Goal: Task Accomplishment & Management: Use online tool/utility

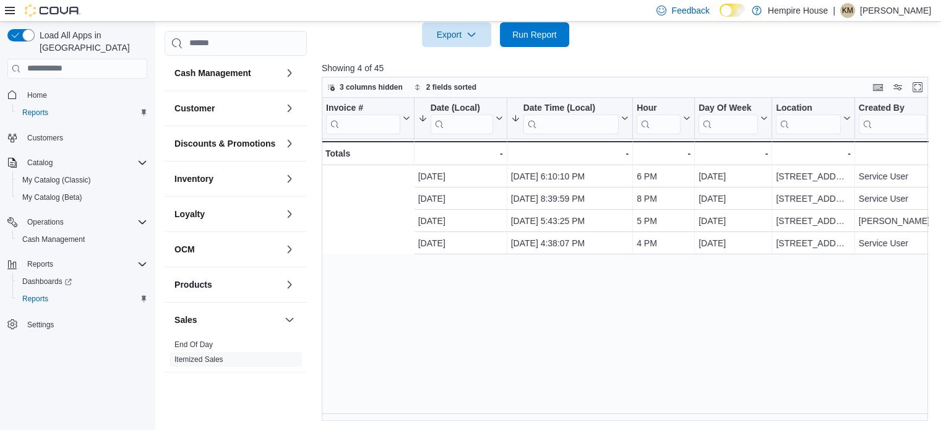
scroll to position [0, 214]
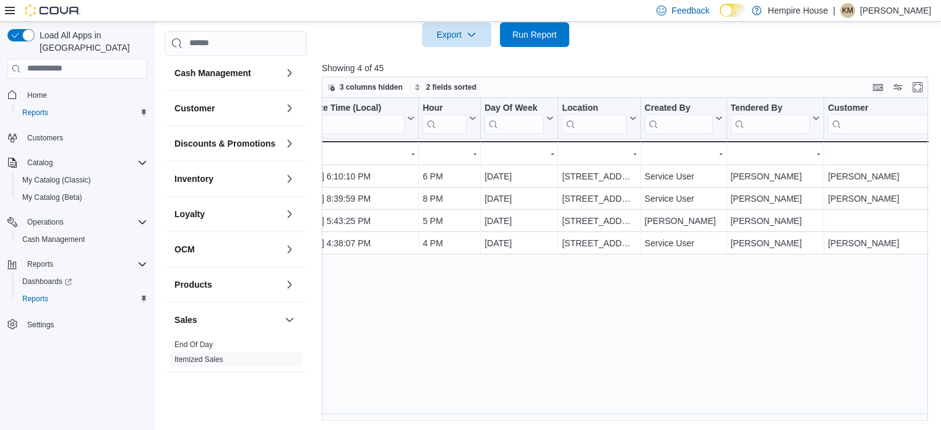
click at [505, 334] on div "Invoice # Click to view column header actions Date (Local) Sorted by Date (Loca…" at bounding box center [628, 260] width 612 height 324
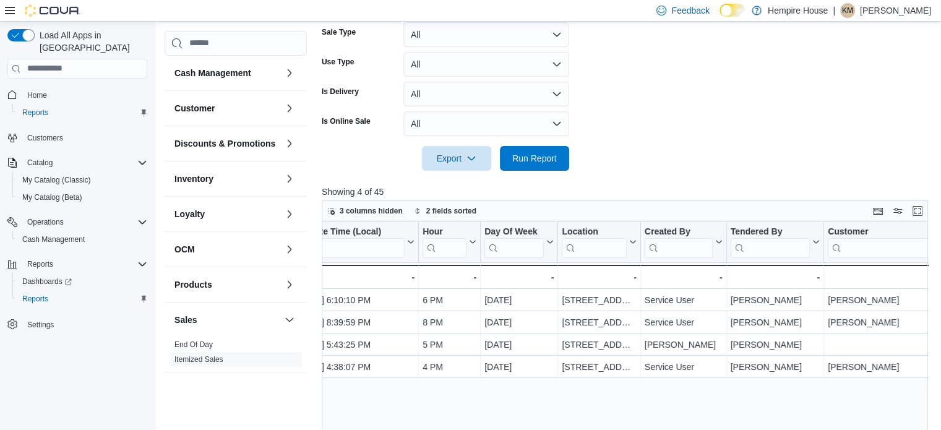
scroll to position [124, 0]
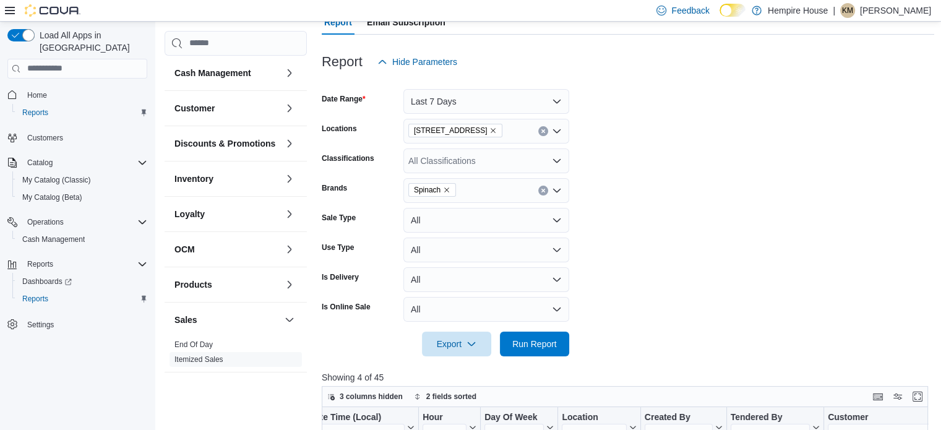
drag, startPoint x: 440, startPoint y: 190, endPoint x: 465, endPoint y: 188, distance: 24.8
click at [440, 190] on span "Spinach" at bounding box center [432, 190] width 37 height 12
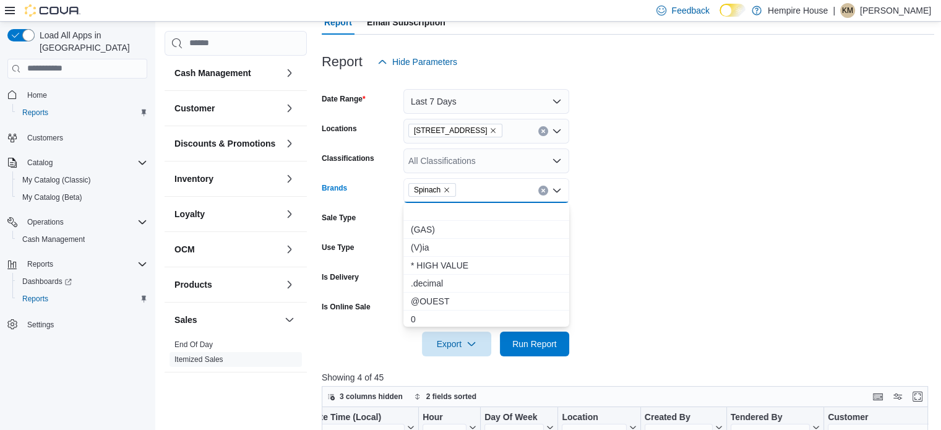
click at [447, 188] on icon "Remove Spinach from selection in this group" at bounding box center [446, 189] width 5 height 5
click at [448, 187] on div "All Brands Combo box. Selected. Combo box input. All Brands. Type some text or,…" at bounding box center [486, 190] width 166 height 25
type input "******"
click at [432, 210] on span "BOXHOT" at bounding box center [486, 211] width 151 height 12
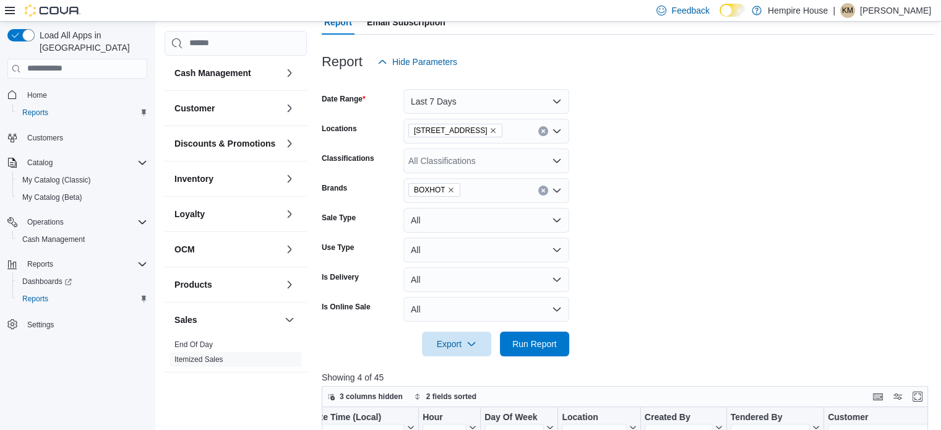
click at [678, 197] on form "Date Range Last 7 Days Locations [STREET_ADDRESS] Classifications All Classific…" at bounding box center [628, 215] width 612 height 282
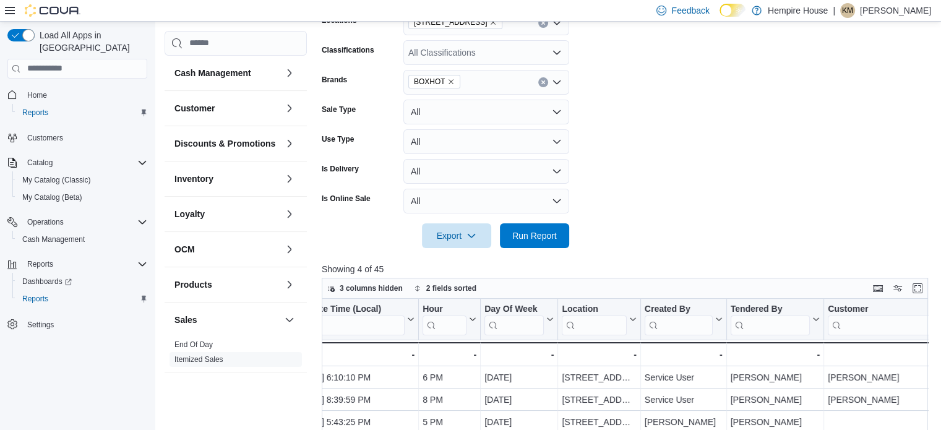
scroll to position [310, 0]
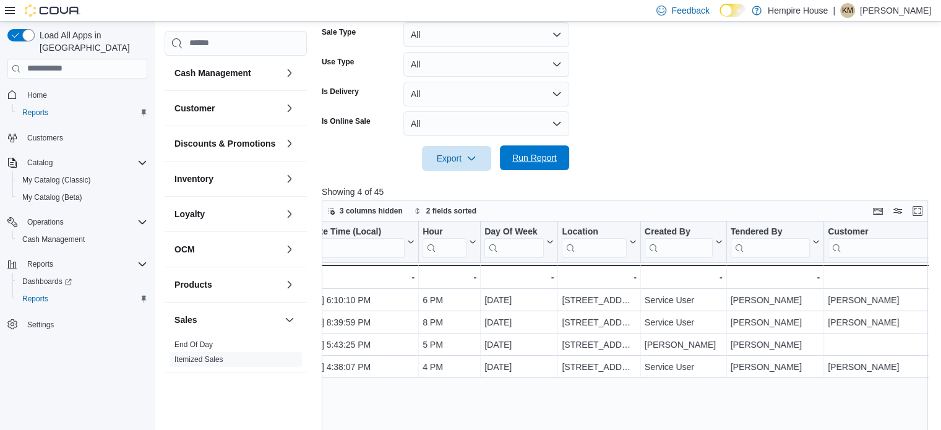
click at [549, 165] on span "Run Report" at bounding box center [534, 157] width 54 height 25
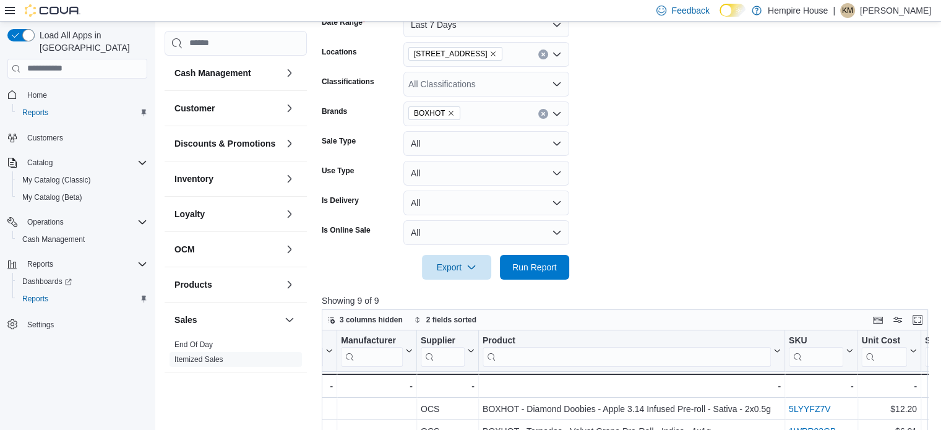
scroll to position [124, 0]
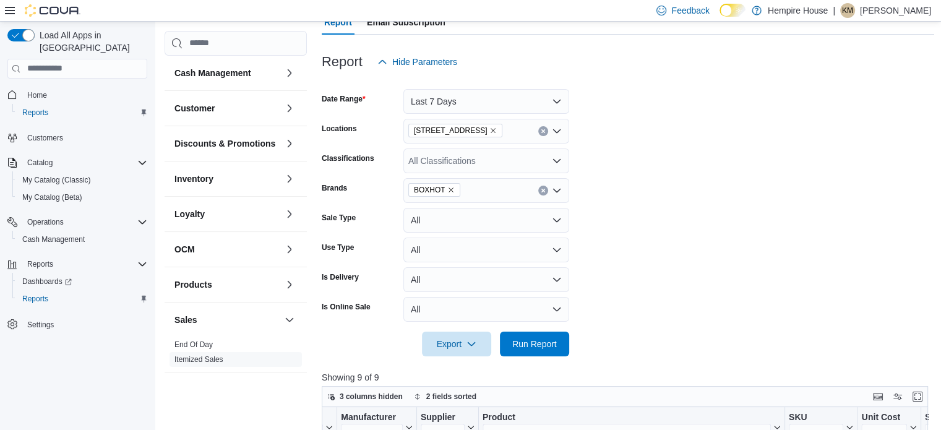
click at [448, 191] on icon "Remove BOXHOT from selection in this group" at bounding box center [450, 189] width 7 height 7
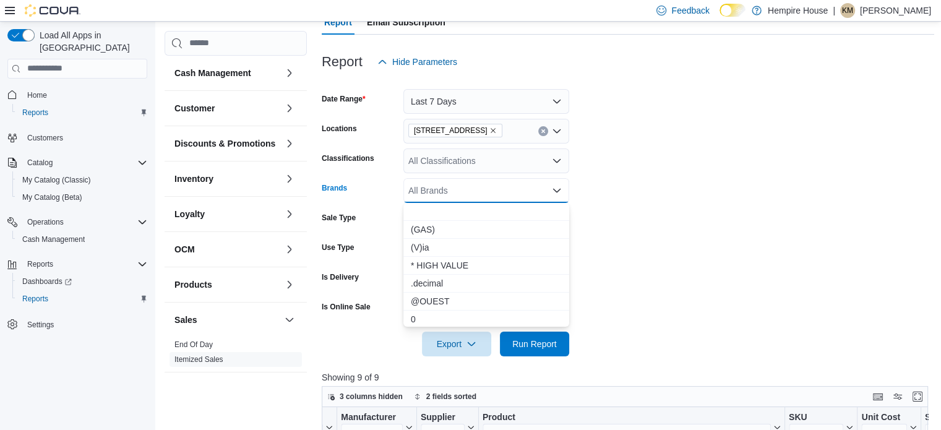
click at [447, 187] on div "All Brands Combo box. Selected. Combo box input. All Brands. Type some text or,…" at bounding box center [486, 190] width 166 height 25
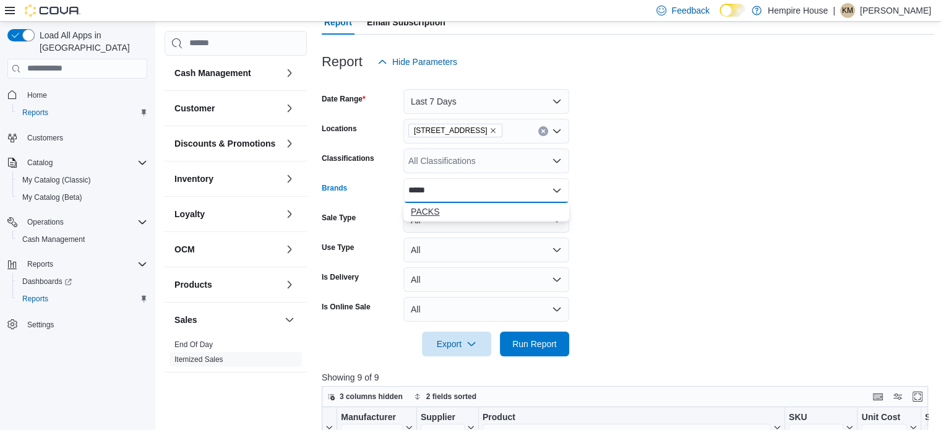
type input "*****"
click at [427, 207] on span "PACKS" at bounding box center [486, 211] width 151 height 12
click at [529, 350] on span "Run Report" at bounding box center [534, 343] width 54 height 25
click at [682, 285] on form "Date Range Last 7 Days Locations [STREET_ADDRESS] Classifications All Classific…" at bounding box center [628, 215] width 612 height 282
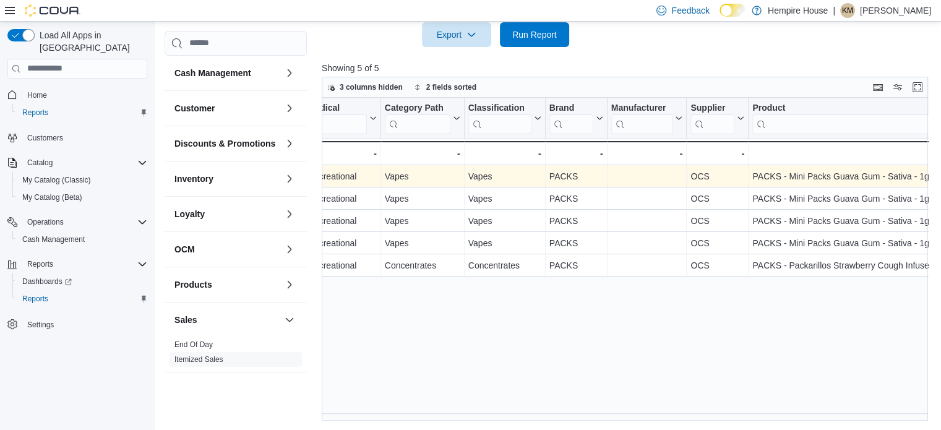
scroll to position [0, 947]
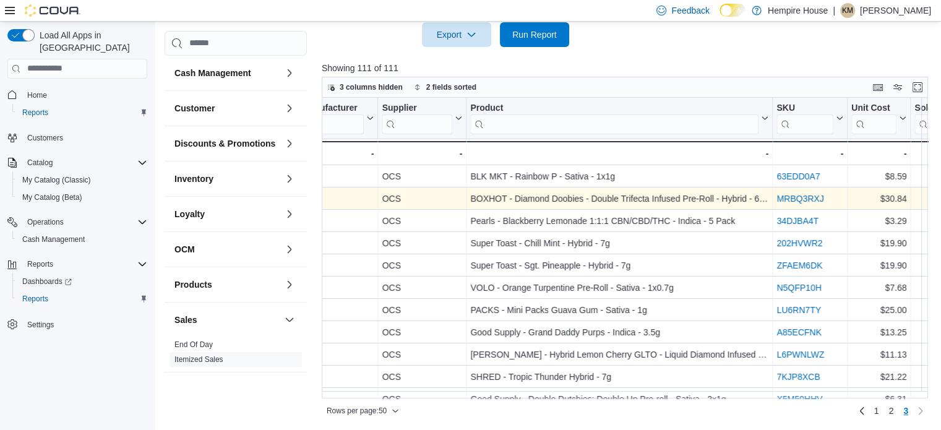
scroll to position [372, 0]
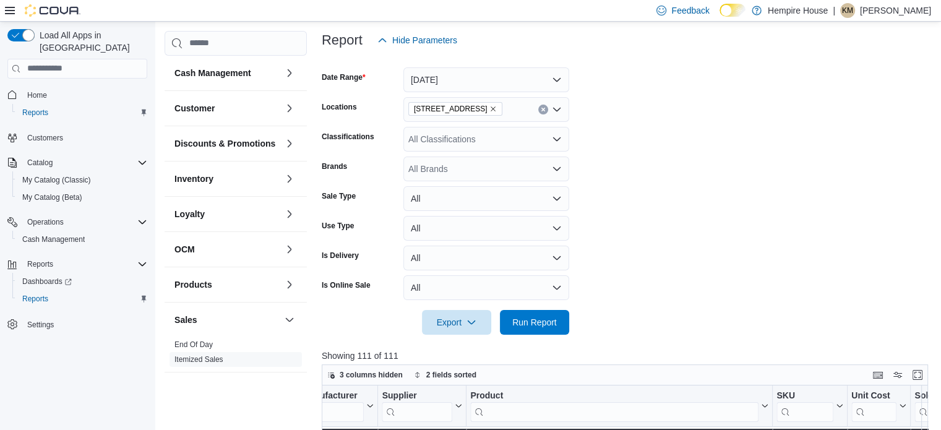
scroll to position [124, 0]
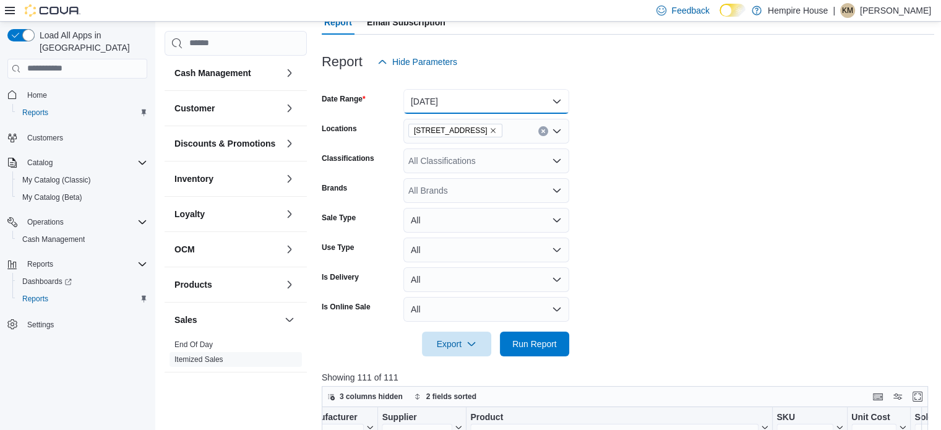
click at [473, 96] on button "Yesterday" at bounding box center [486, 101] width 166 height 25
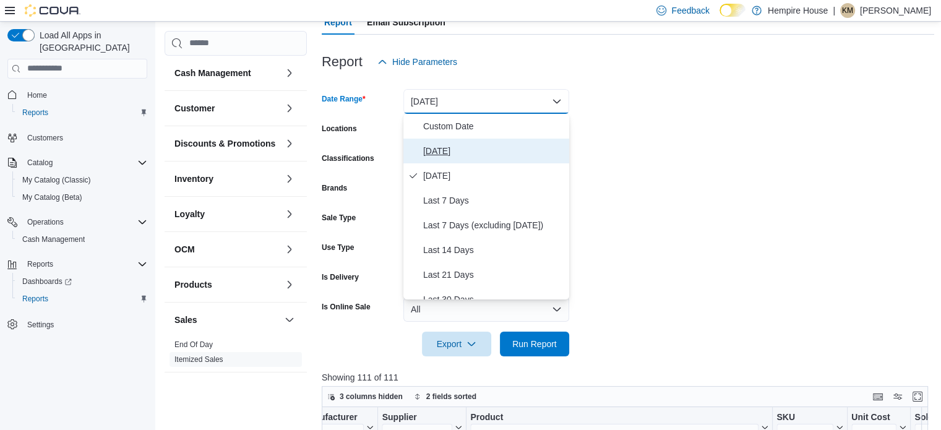
click at [452, 146] on span "Today" at bounding box center [493, 151] width 141 height 15
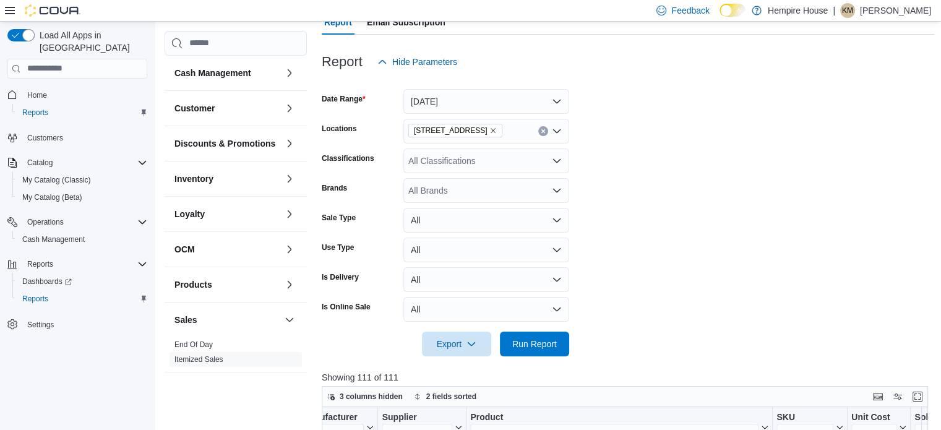
click at [689, 129] on form "Date Range Today Locations 59 First Street Classifications All Classifications …" at bounding box center [628, 215] width 612 height 282
click at [555, 334] on span "Run Report" at bounding box center [534, 343] width 54 height 25
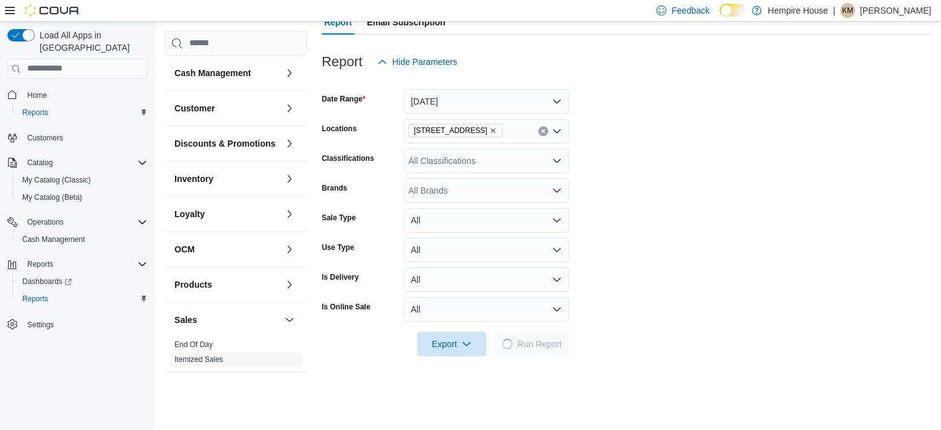
click at [651, 289] on form "Date Range Today Locations 59 First Street Classifications All Classifications …" at bounding box center [626, 215] width 609 height 282
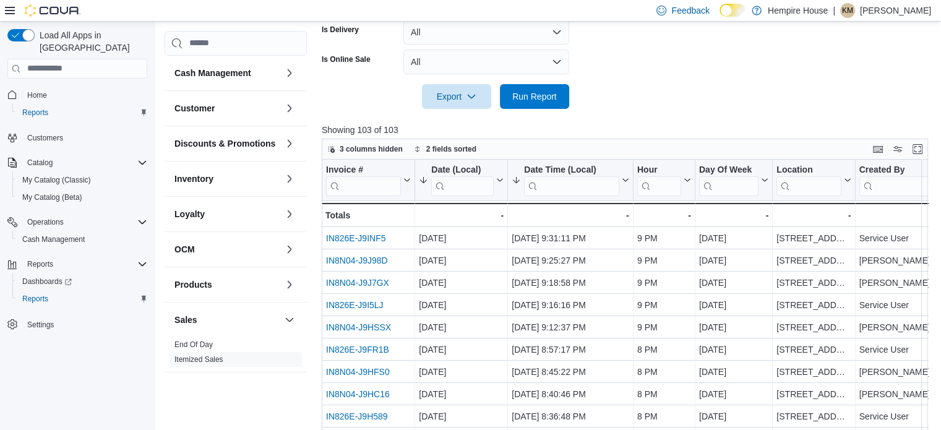
scroll to position [434, 0]
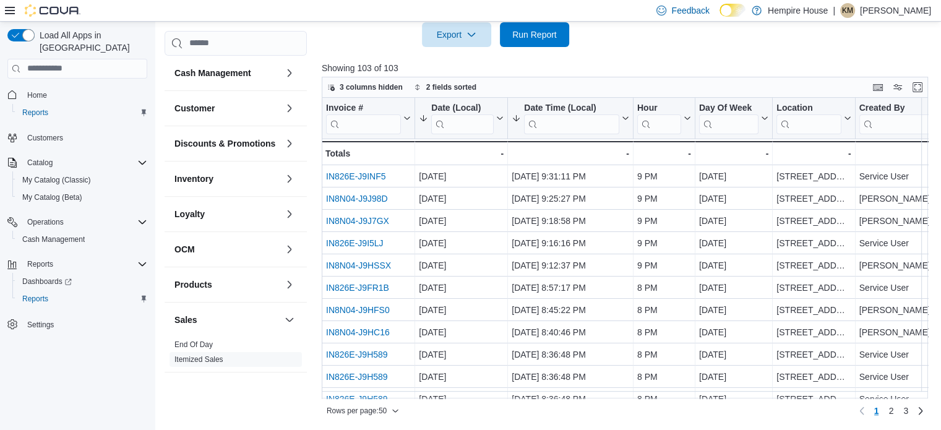
click at [737, 62] on p "Showing 103 of 103" at bounding box center [628, 68] width 612 height 12
click at [908, 409] on span "3" at bounding box center [905, 411] width 5 height 12
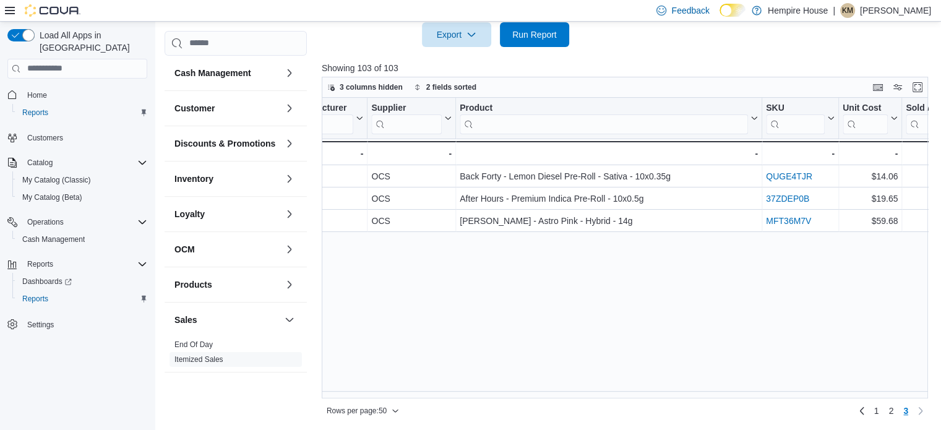
scroll to position [0, 1378]
click at [887, 12] on p "[PERSON_NAME]" at bounding box center [895, 10] width 71 height 15
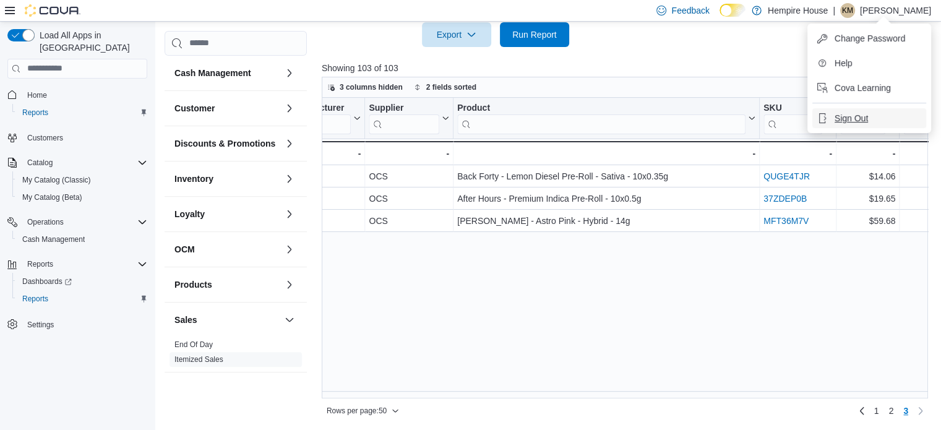
click at [843, 117] on span "Sign Out" at bounding box center [851, 118] width 33 height 12
